Goal: Obtain resource: Download file/media

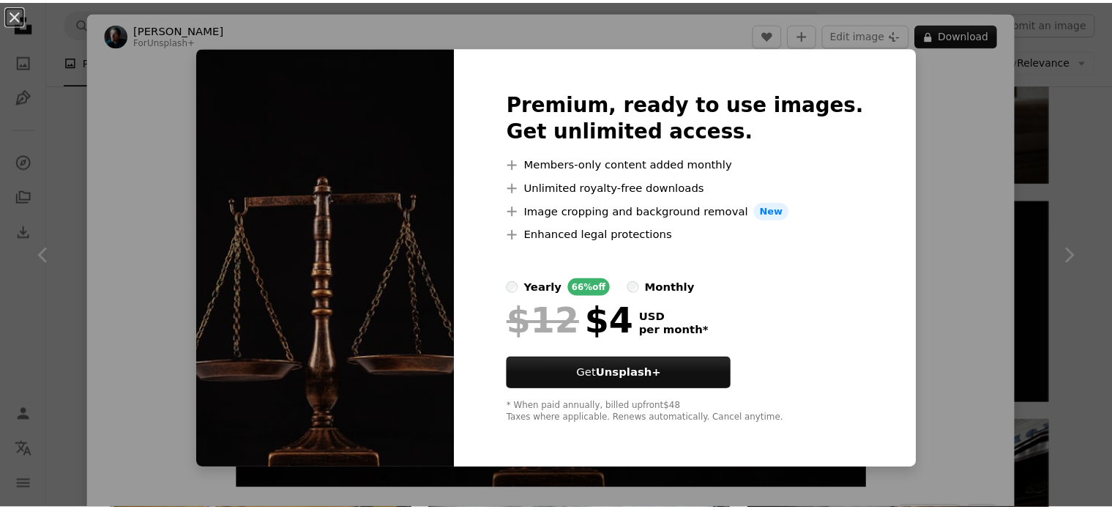
scroll to position [38, 0]
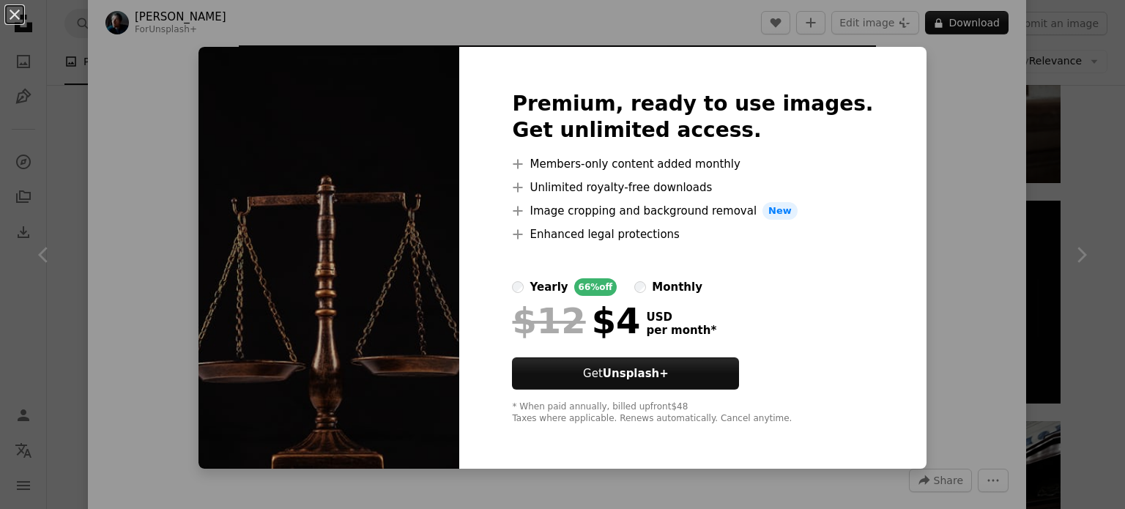
click at [919, 324] on div "An X shape Premium, ready to use images. Get unlimited access. A plus sign Memb…" at bounding box center [562, 254] width 1125 height 509
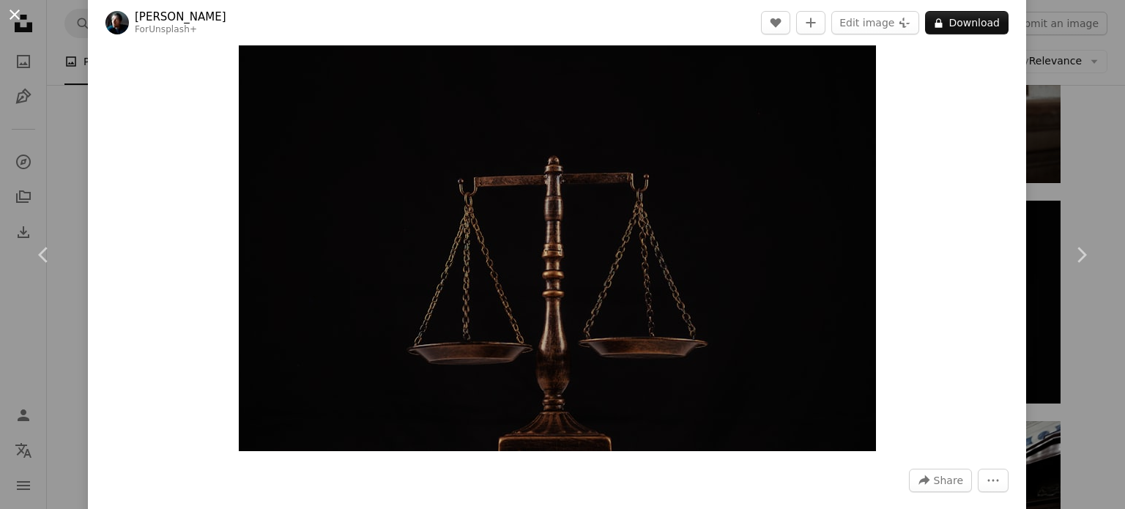
drag, startPoint x: 445, startPoint y: 280, endPoint x: 6, endPoint y: 10, distance: 515.8
click at [6, 10] on button "An X shape" at bounding box center [15, 15] width 18 height 18
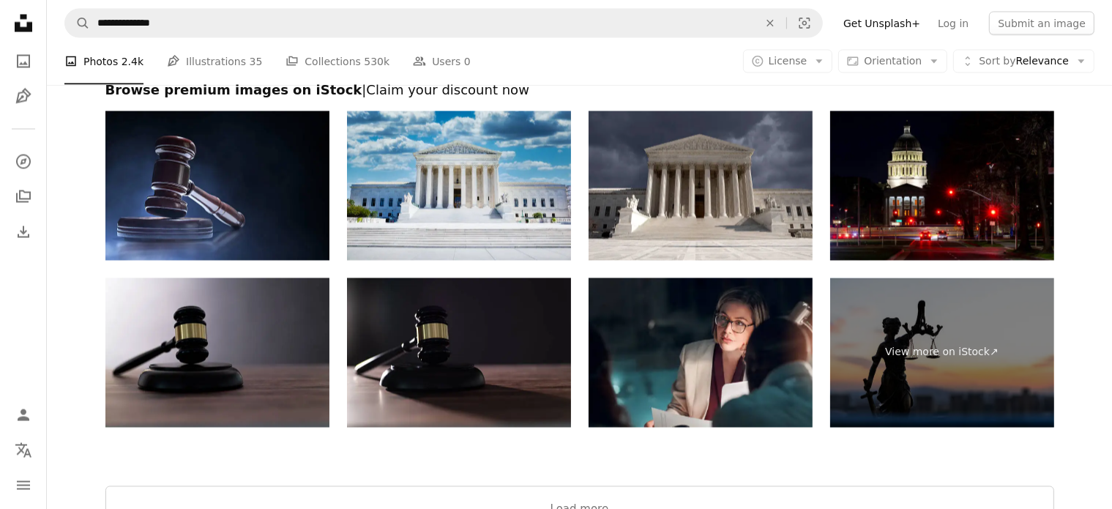
scroll to position [2887, 0]
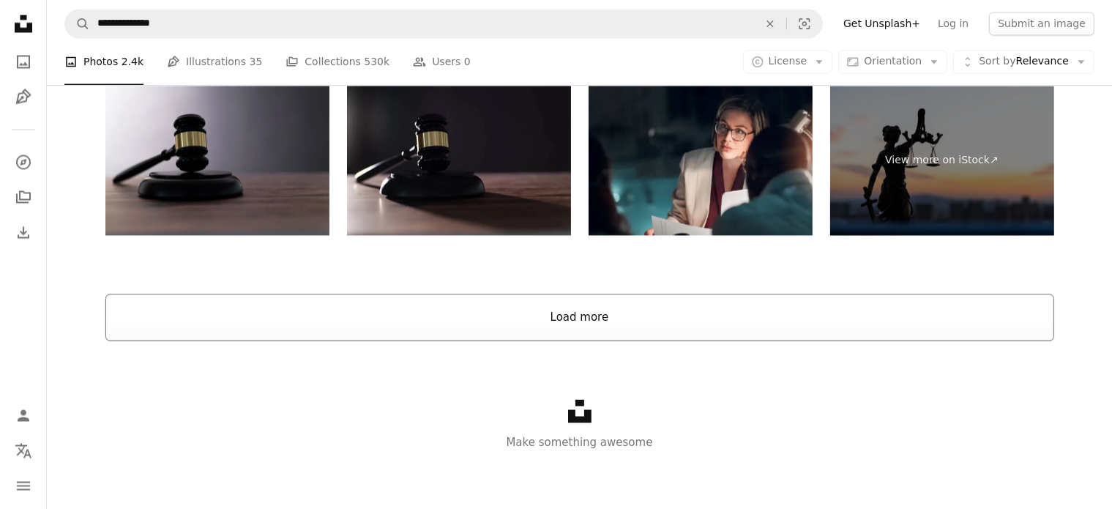
click at [401, 310] on button "Load more" at bounding box center [579, 317] width 949 height 47
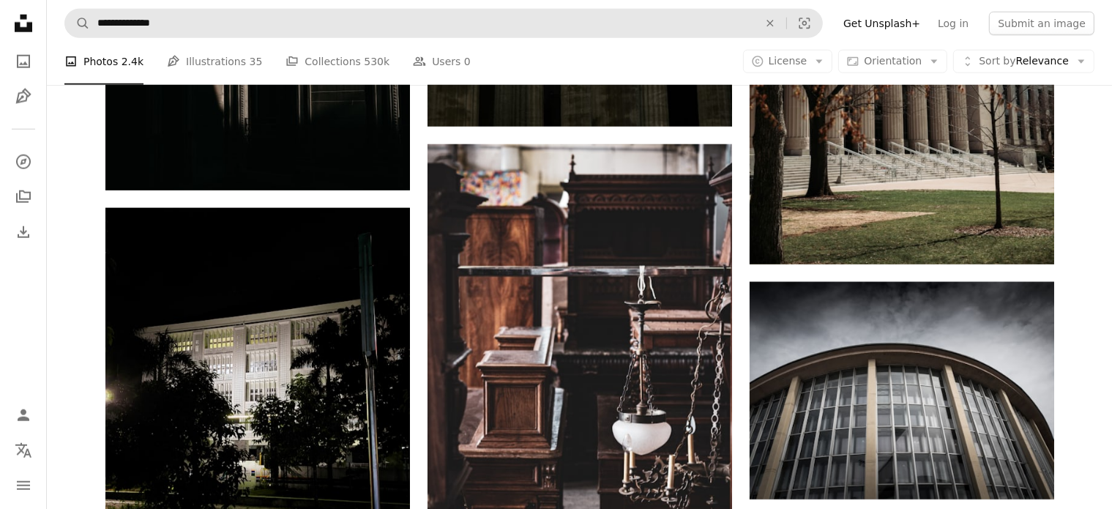
scroll to position [7201, 0]
